Goal: Transaction & Acquisition: Purchase product/service

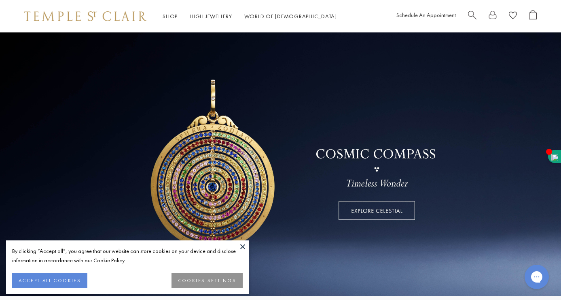
click at [245, 246] on button at bounding box center [243, 246] width 12 height 12
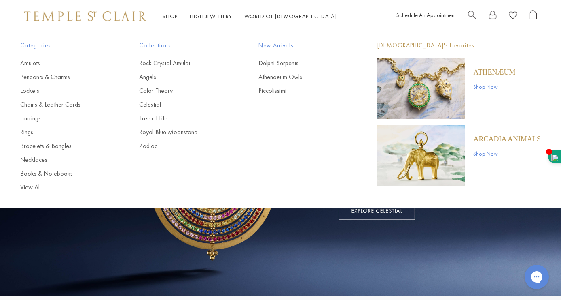
click at [172, 15] on link "Shop Shop" at bounding box center [170, 16] width 15 height 7
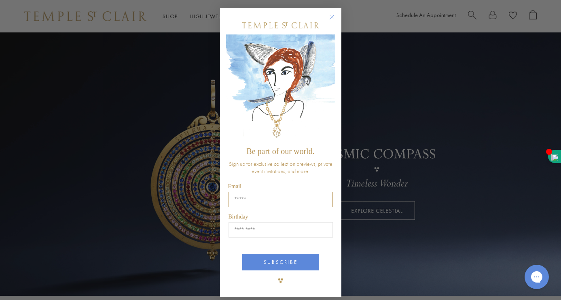
click at [254, 200] on input "Email" at bounding box center [281, 198] width 104 height 15
click at [196, 265] on div "Close dialog Be part of our world. Sign up for exclusive collection previews, p…" at bounding box center [280, 150] width 561 height 300
click at [330, 13] on circle "Close dialog" at bounding box center [332, 18] width 10 height 10
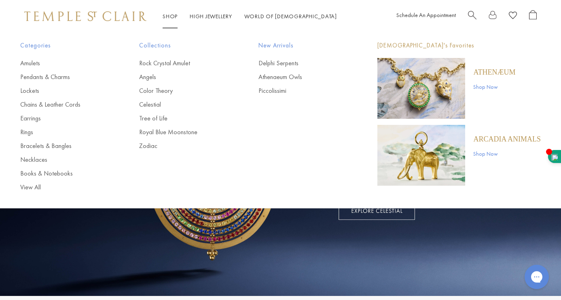
click at [169, 14] on link "Shop Shop" at bounding box center [170, 16] width 15 height 7
click at [170, 18] on link "Shop Shop" at bounding box center [170, 16] width 15 height 7
click at [28, 186] on link "View All" at bounding box center [63, 187] width 87 height 9
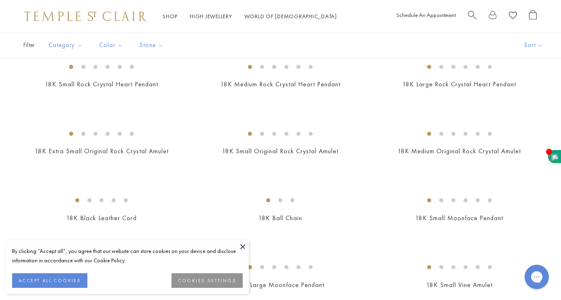
scroll to position [275, 0]
click at [0, 0] on img at bounding box center [0, 0] width 0 height 0
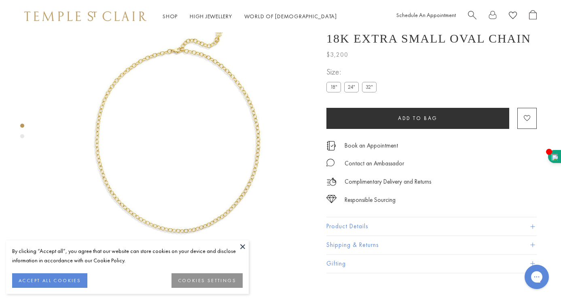
scroll to position [32, 0]
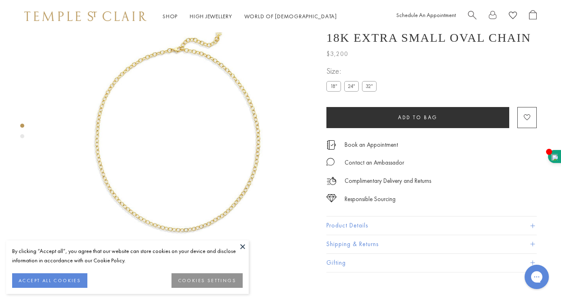
click at [368, 91] on label "32"" at bounding box center [369, 86] width 15 height 10
